Goal: Task Accomplishment & Management: Complete application form

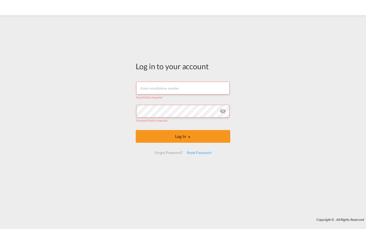
click at [183, 88] on input "text" at bounding box center [182, 88] width 93 height 13
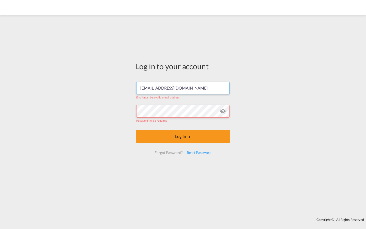
type input "[EMAIL_ADDRESS][DOMAIN_NAME]"
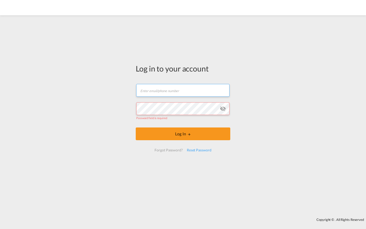
click at [183, 90] on input "text" at bounding box center [182, 90] width 93 height 13
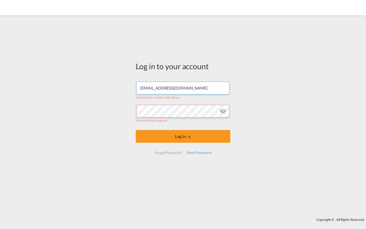
type input "[EMAIL_ADDRESS][DOMAIN_NAME]"
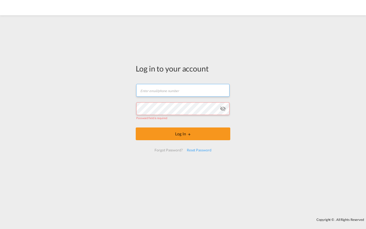
click at [183, 90] on input "text" at bounding box center [182, 90] width 93 height 13
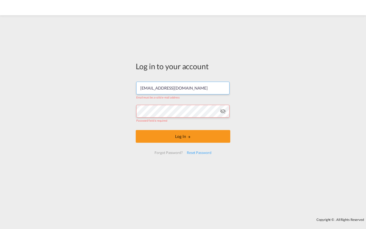
type input "[EMAIL_ADDRESS][DOMAIN_NAME]"
click at [183, 90] on input "text" at bounding box center [182, 88] width 93 height 13
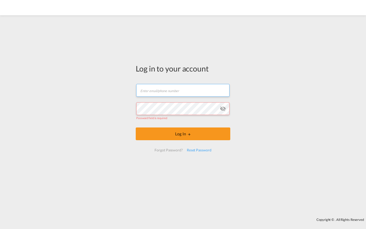
click at [183, 90] on input "text" at bounding box center [182, 90] width 93 height 13
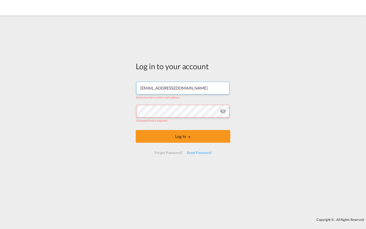
type input "[EMAIL_ADDRESS][DOMAIN_NAME]"
click at [183, 90] on input "text" at bounding box center [182, 88] width 93 height 13
type input "g"
click at [183, 90] on input "text" at bounding box center [182, 88] width 93 height 13
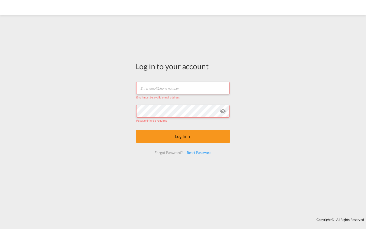
click at [183, 89] on input "text" at bounding box center [182, 88] width 93 height 13
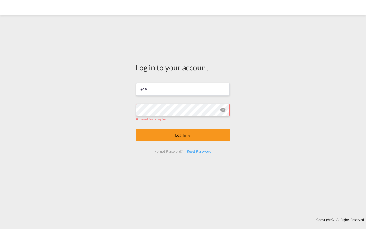
click at [183, 89] on input "+19" at bounding box center [182, 89] width 93 height 13
type input "+"
